Goal: Navigation & Orientation: Understand site structure

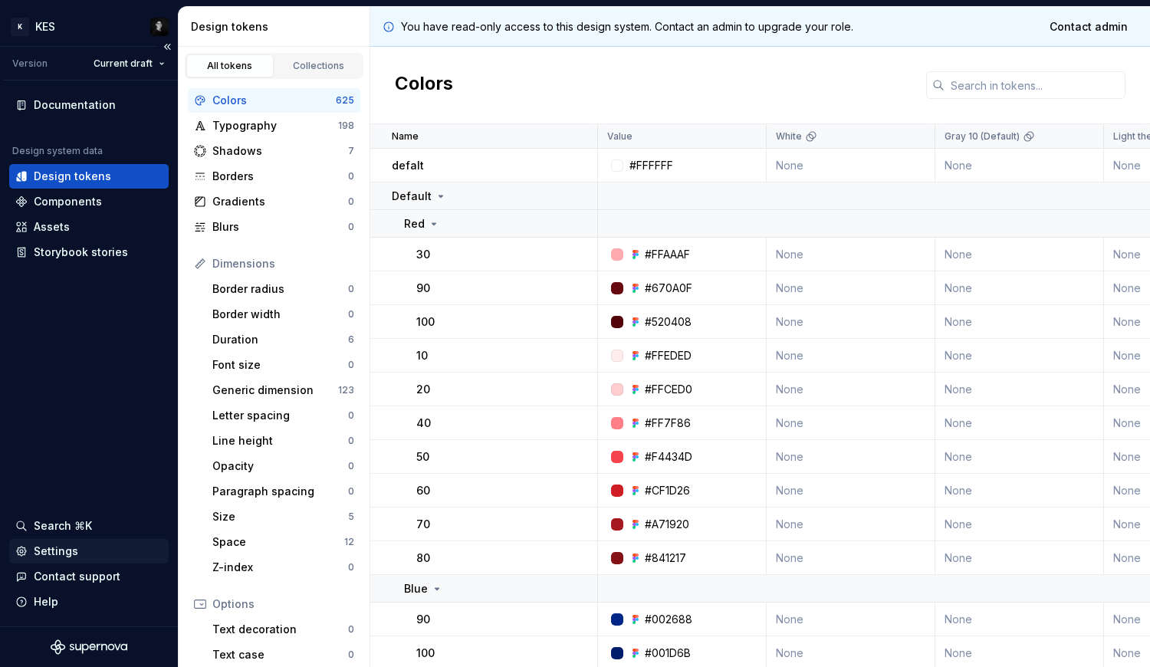
click at [73, 557] on div "Settings" at bounding box center [56, 550] width 44 height 15
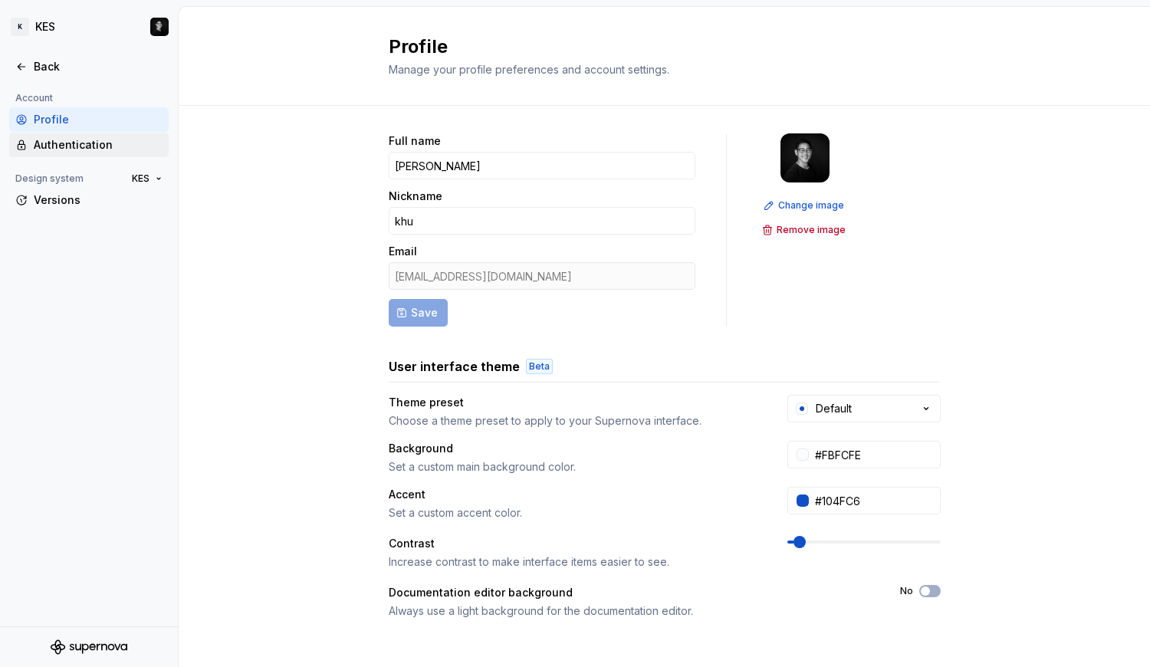
click at [75, 147] on div "Authentication" at bounding box center [98, 144] width 129 height 15
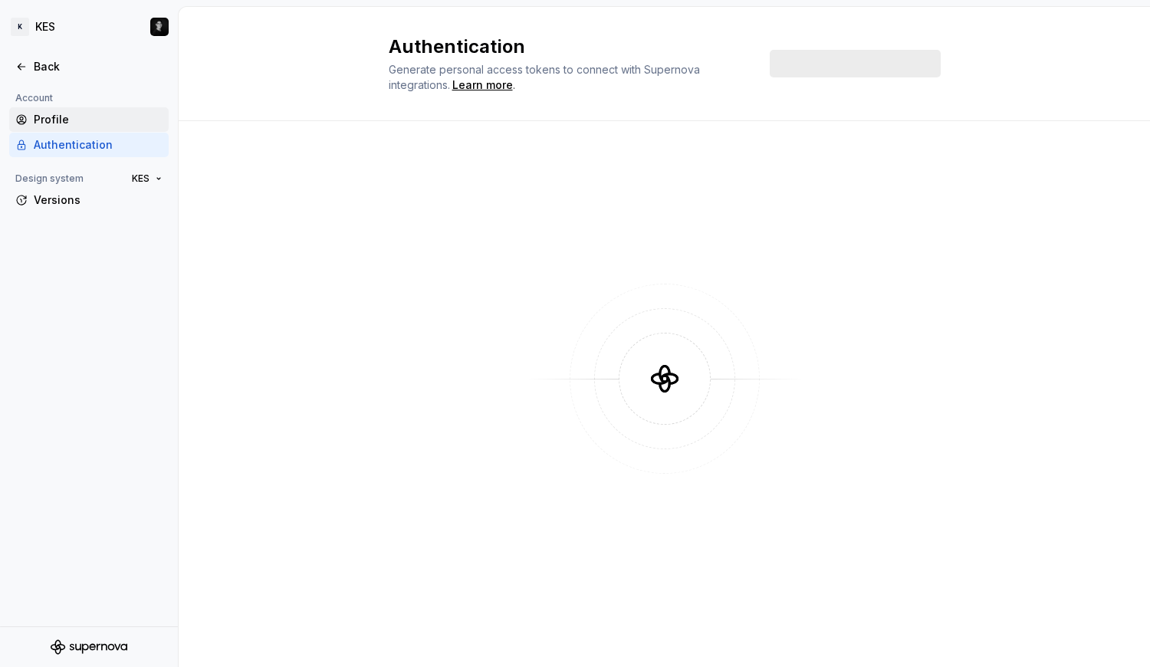
click at [58, 120] on div "Profile" at bounding box center [98, 119] width 129 height 15
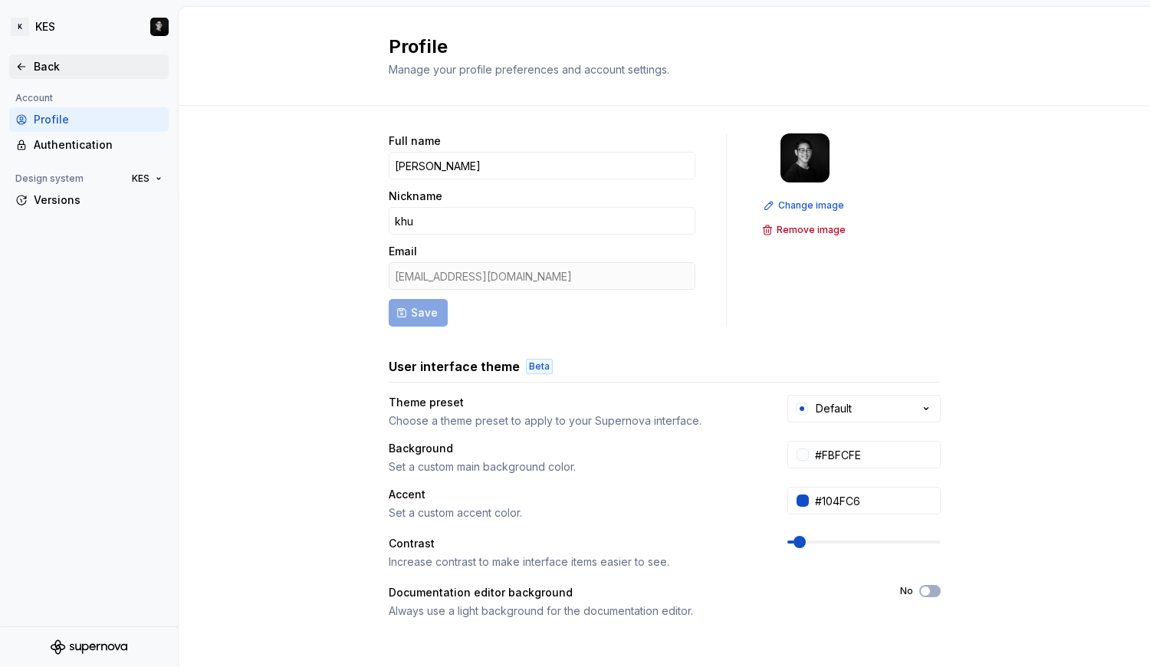
click at [41, 71] on div "Back" at bounding box center [98, 66] width 129 height 15
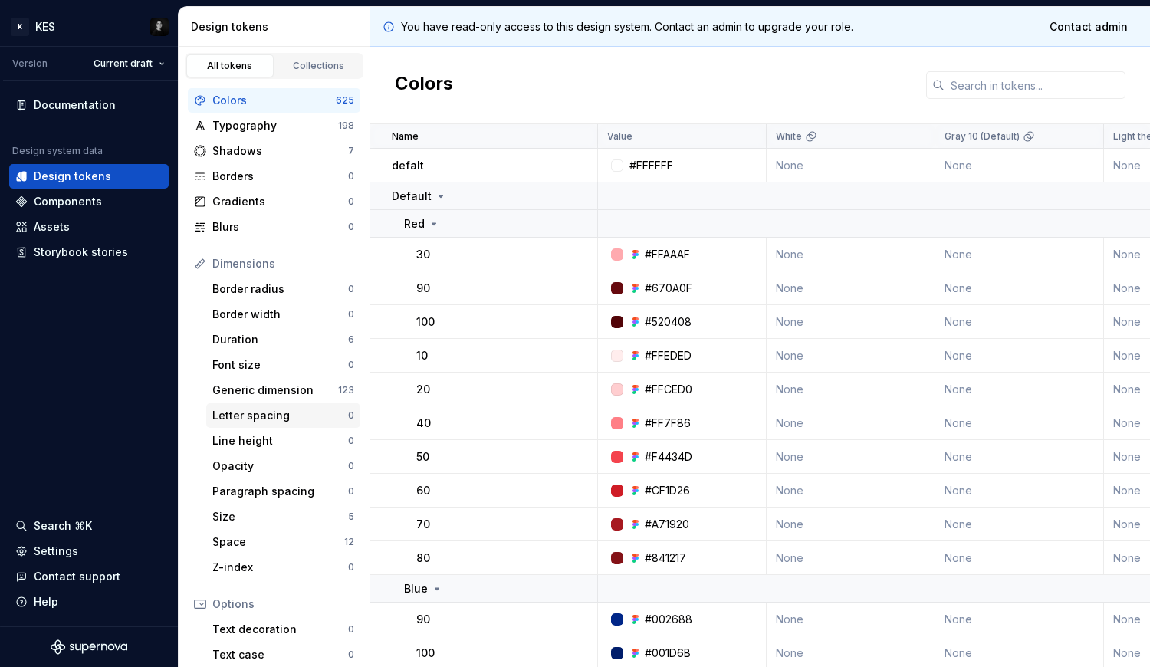
scroll to position [172, 0]
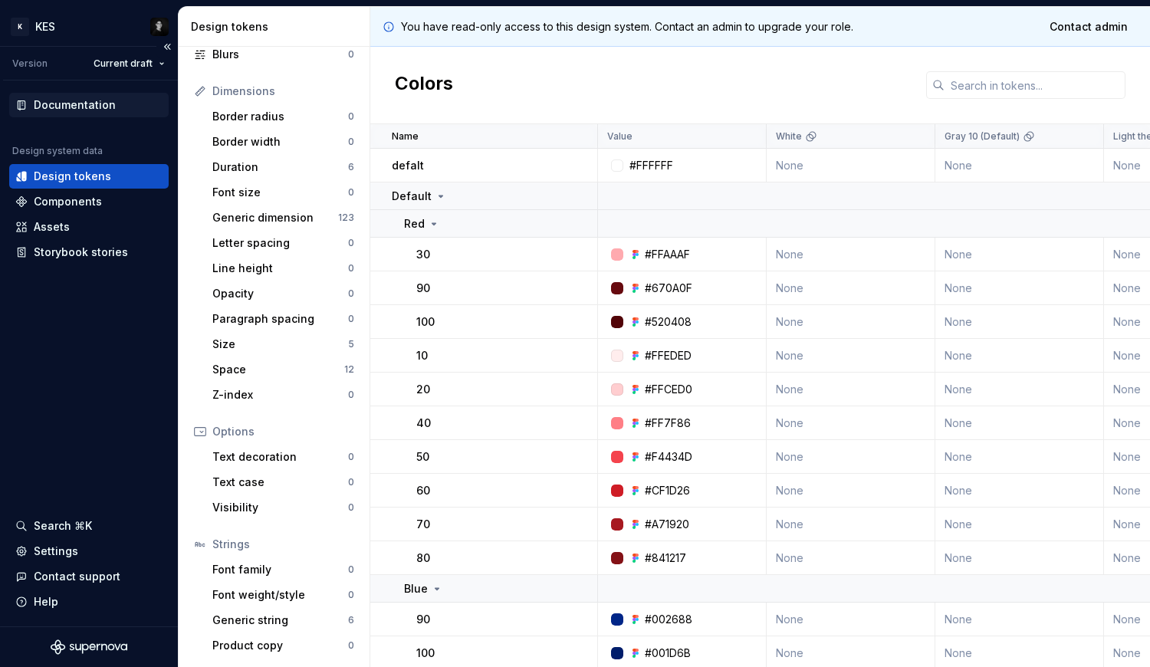
click at [74, 107] on div "Documentation" at bounding box center [75, 104] width 82 height 15
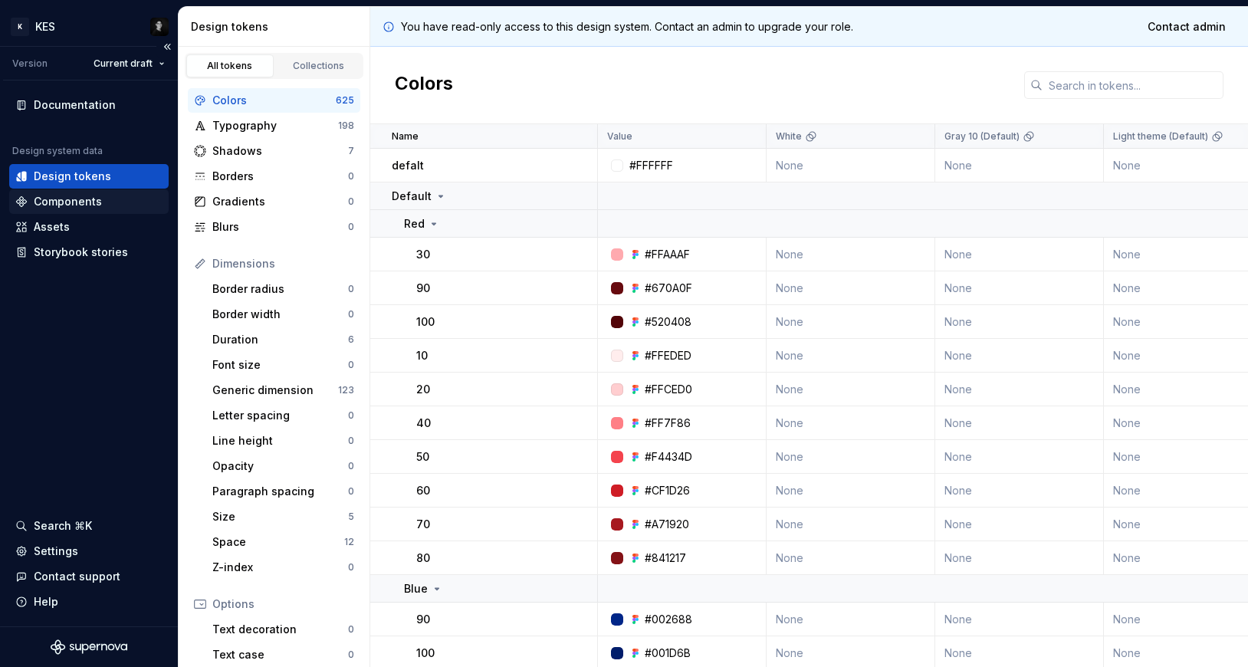
click at [107, 202] on div "Components" at bounding box center [88, 201] width 147 height 15
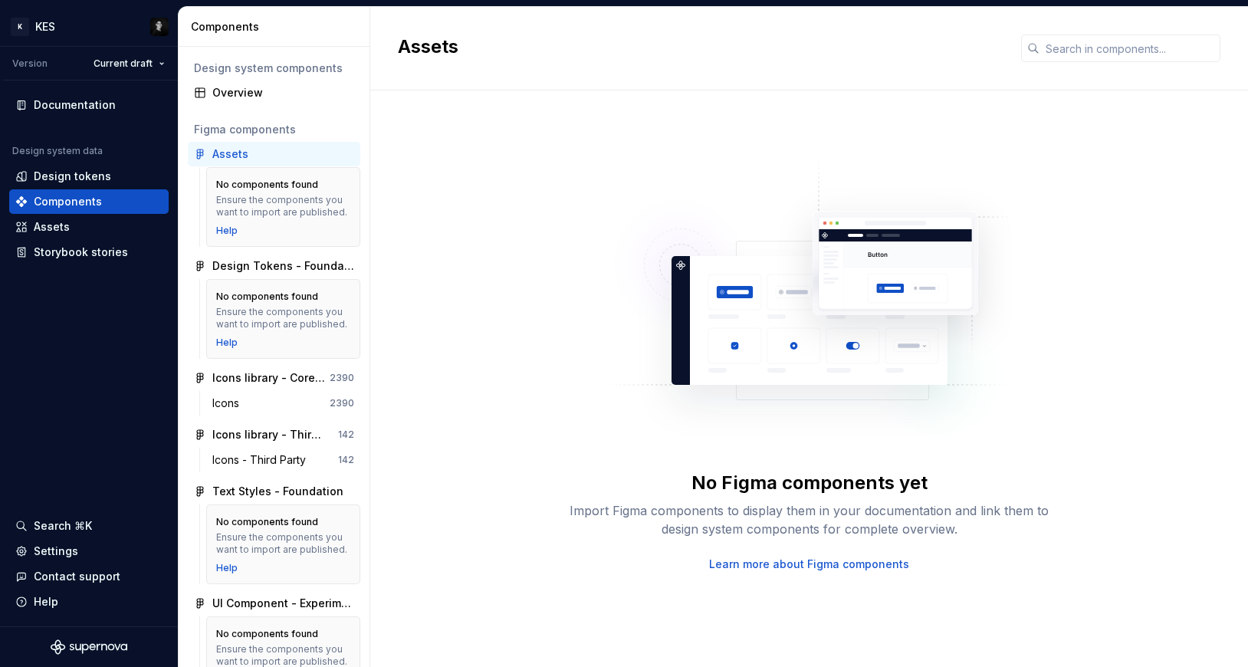
click at [278, 336] on div "Help" at bounding box center [283, 342] width 134 height 12
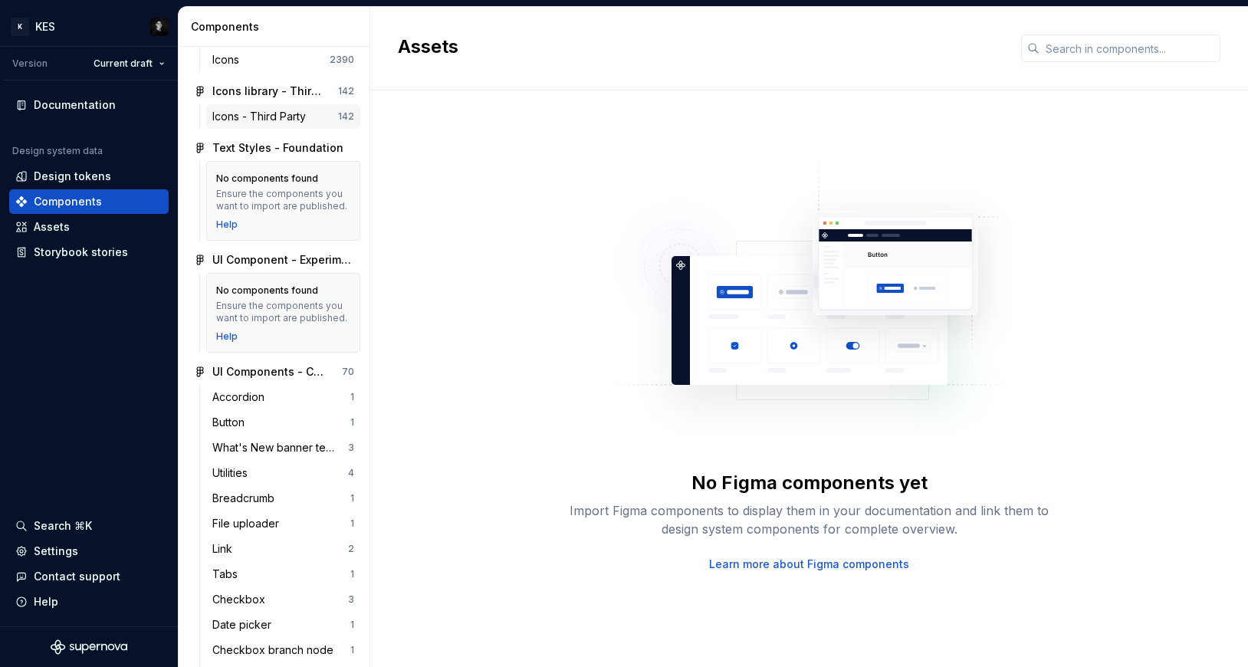
scroll to position [346, 0]
click at [115, 229] on div "Assets" at bounding box center [88, 226] width 147 height 15
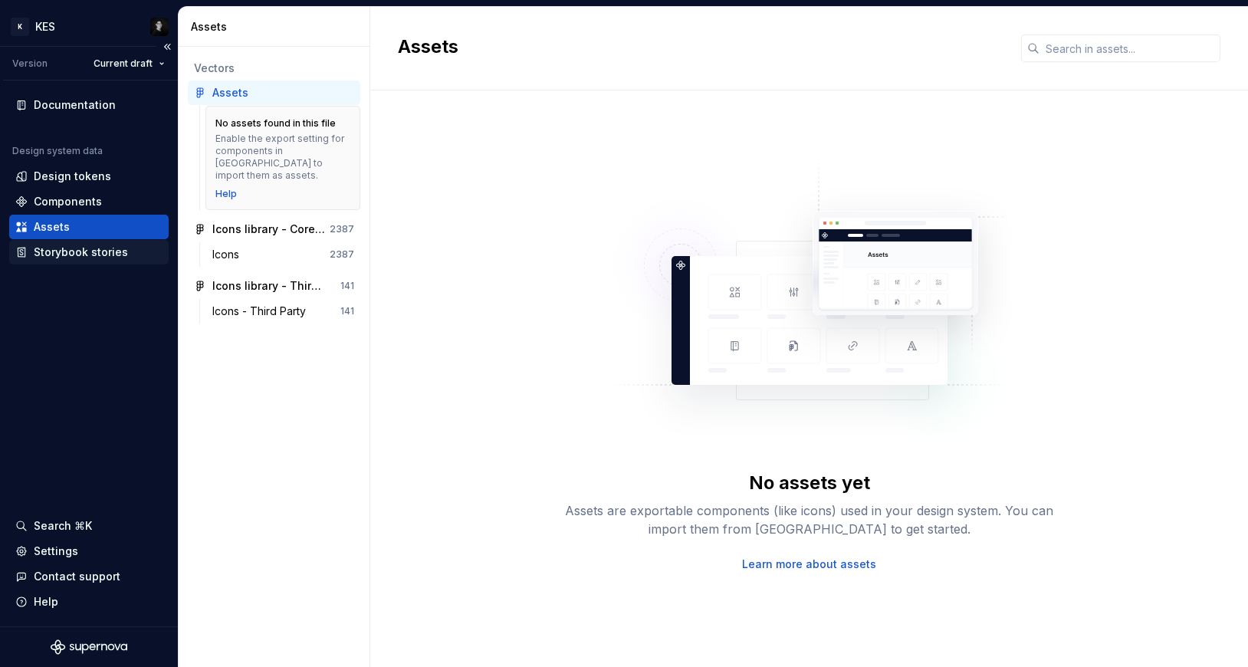
click at [104, 248] on div "Storybook stories" at bounding box center [81, 251] width 94 height 15
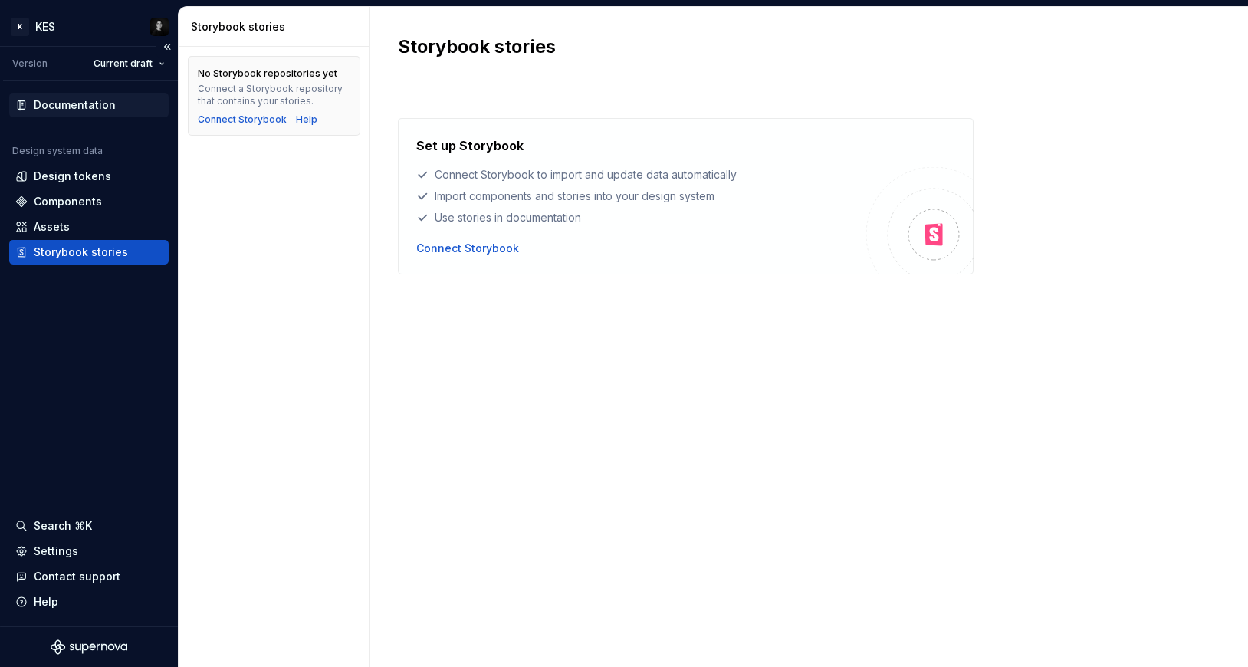
click at [67, 110] on div "Documentation" at bounding box center [75, 104] width 82 height 15
